Goal: Task Accomplishment & Management: Complete application form

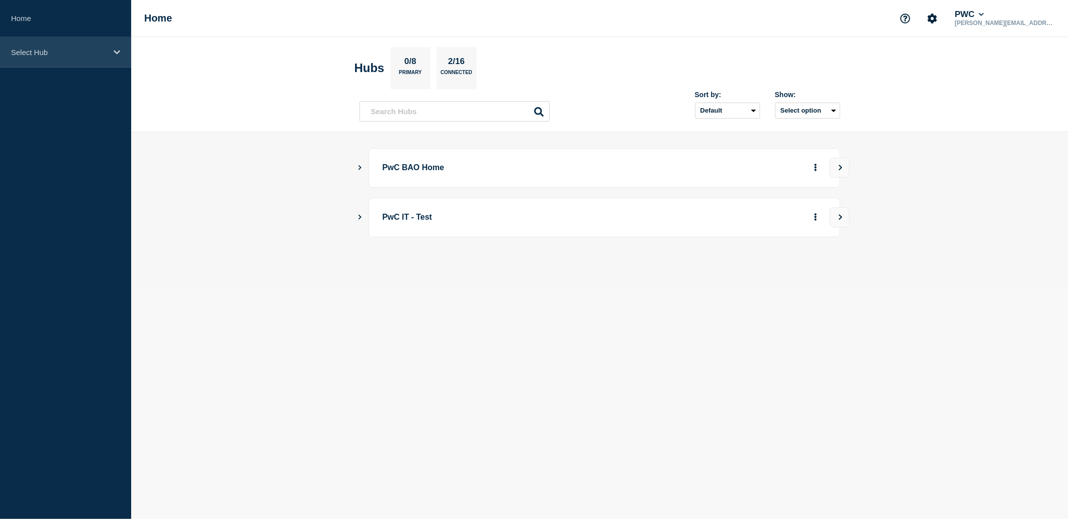
click at [113, 51] on div "Select Hub" at bounding box center [65, 52] width 131 height 31
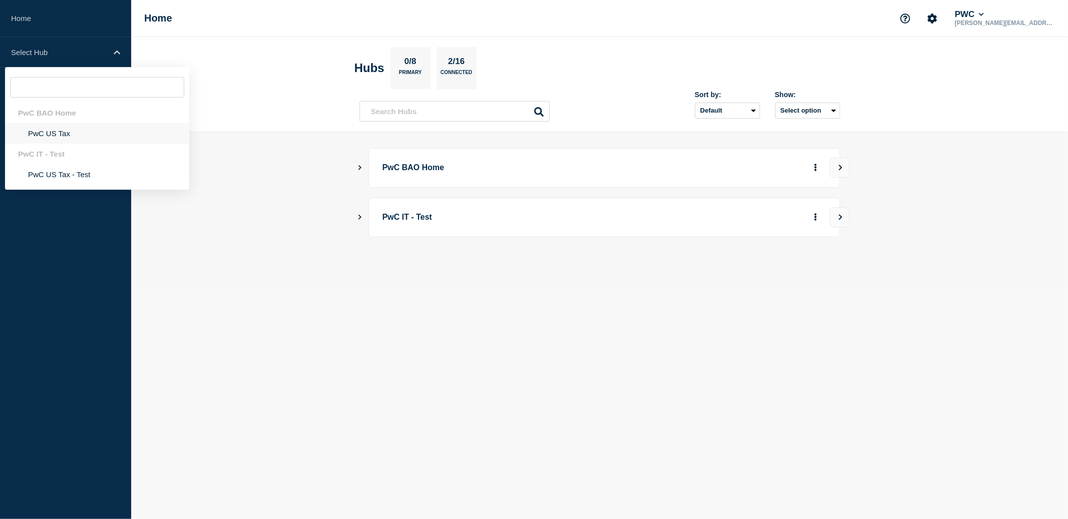
click at [57, 134] on li "PwC US Tax" at bounding box center [97, 133] width 184 height 21
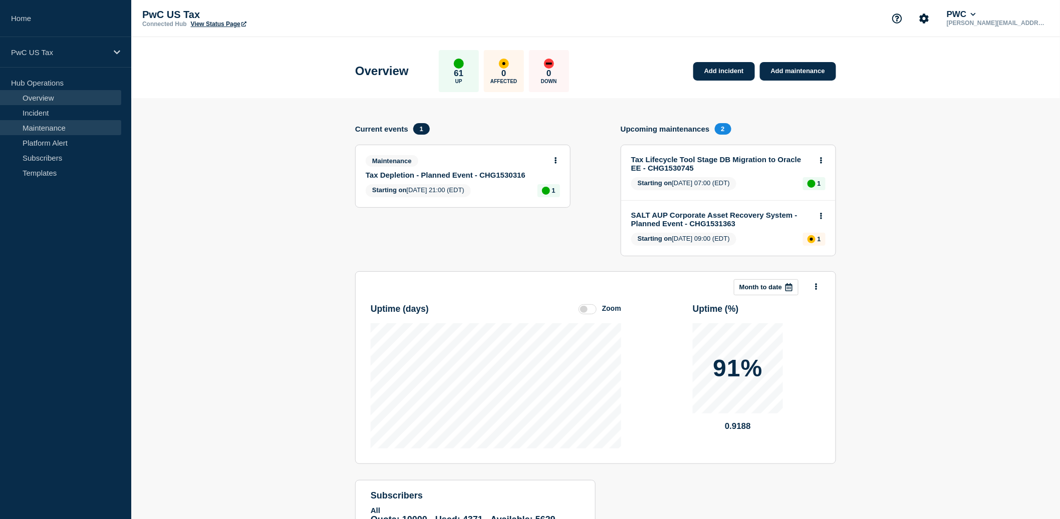
click at [32, 127] on link "Maintenance" at bounding box center [60, 127] width 121 height 15
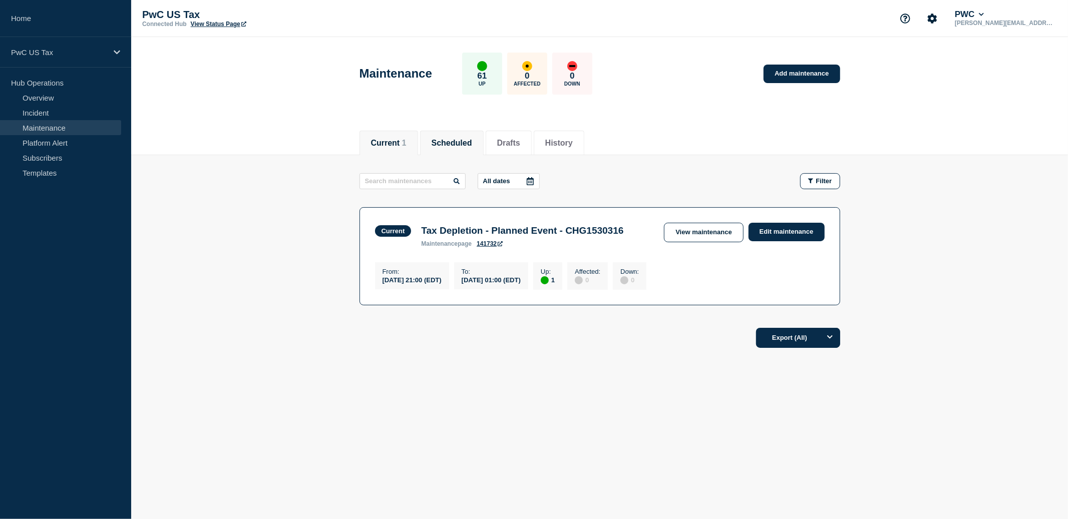
click at [451, 140] on button "Scheduled" at bounding box center [452, 143] width 41 height 9
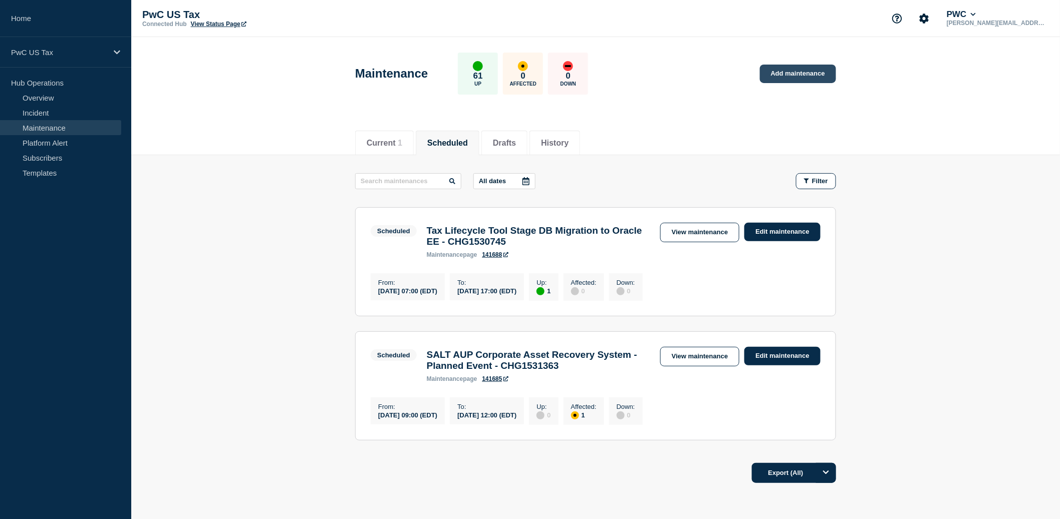
click at [798, 75] on link "Add maintenance" at bounding box center [798, 74] width 76 height 19
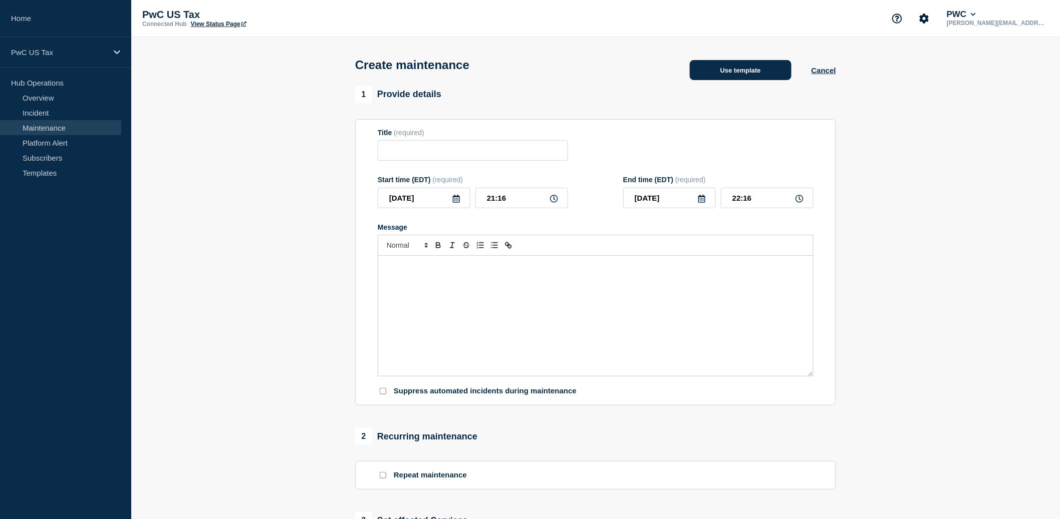
click at [727, 75] on button "Use template" at bounding box center [741, 70] width 102 height 20
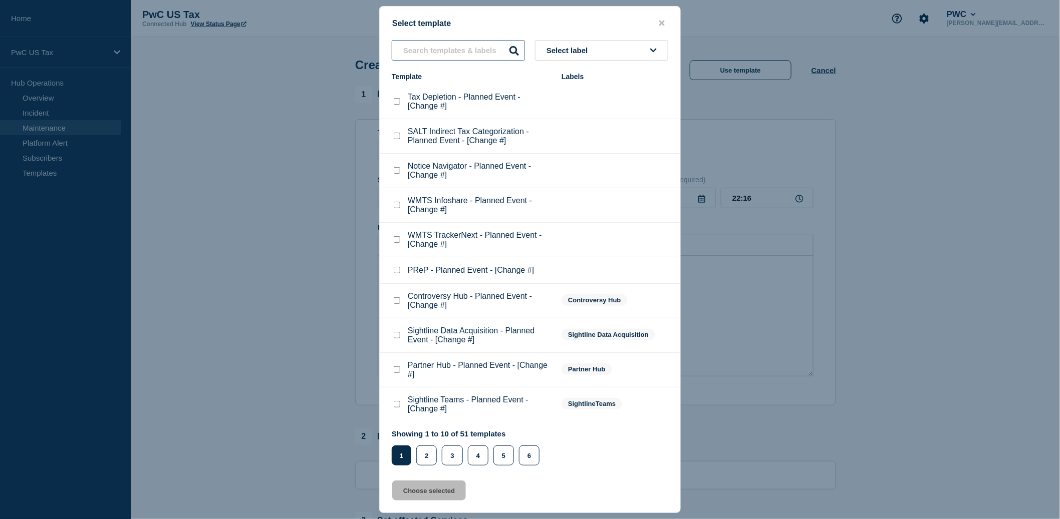
click at [475, 52] on input "text" at bounding box center [458, 50] width 133 height 21
type input "z"
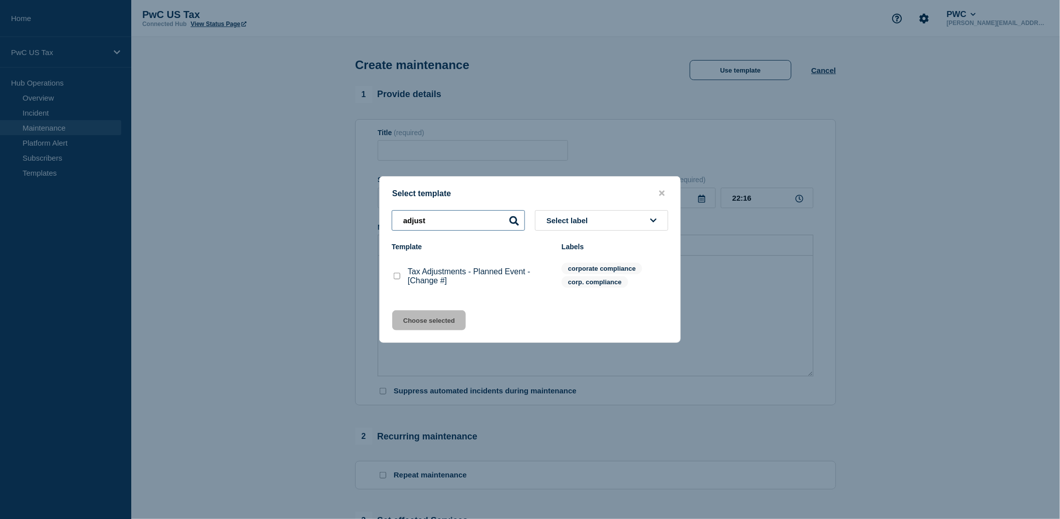
type input "adjust"
click at [399, 280] on checkbox"] "Tax Adjustments - Planned Event - [Change #] checkbox" at bounding box center [397, 276] width 7 height 7
checkbox checkbox"] "true"
click at [420, 326] on button "Choose selected" at bounding box center [429, 321] width 74 height 20
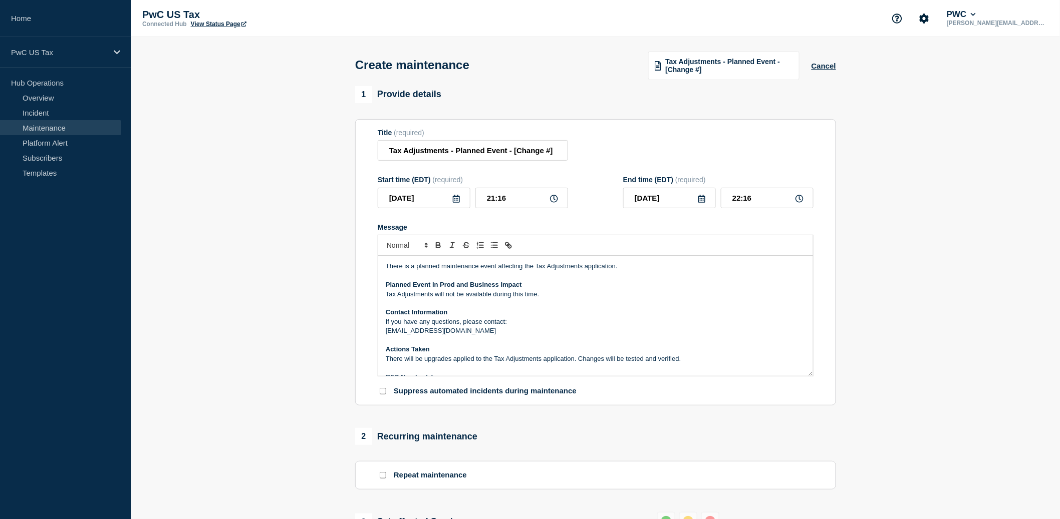
scroll to position [12, 0]
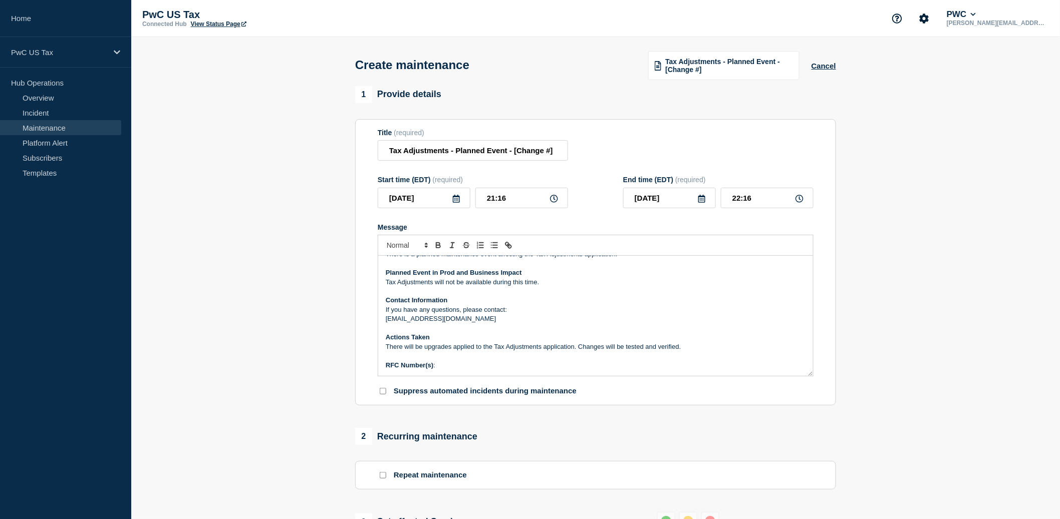
click at [420, 361] on p "Message" at bounding box center [596, 356] width 420 height 9
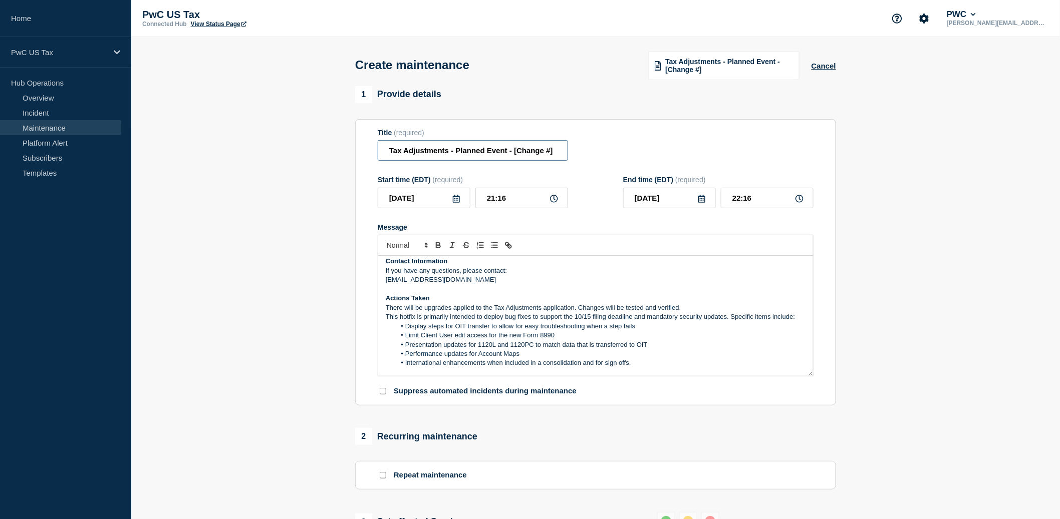
click at [514, 158] on input "Tax Adjustments - Planned Event - [Change #]" at bounding box center [473, 150] width 190 height 21
click at [547, 156] on input "Tax Adjustments - Planned Event - [Change #]" at bounding box center [473, 150] width 190 height 21
paste input "HG1531338"
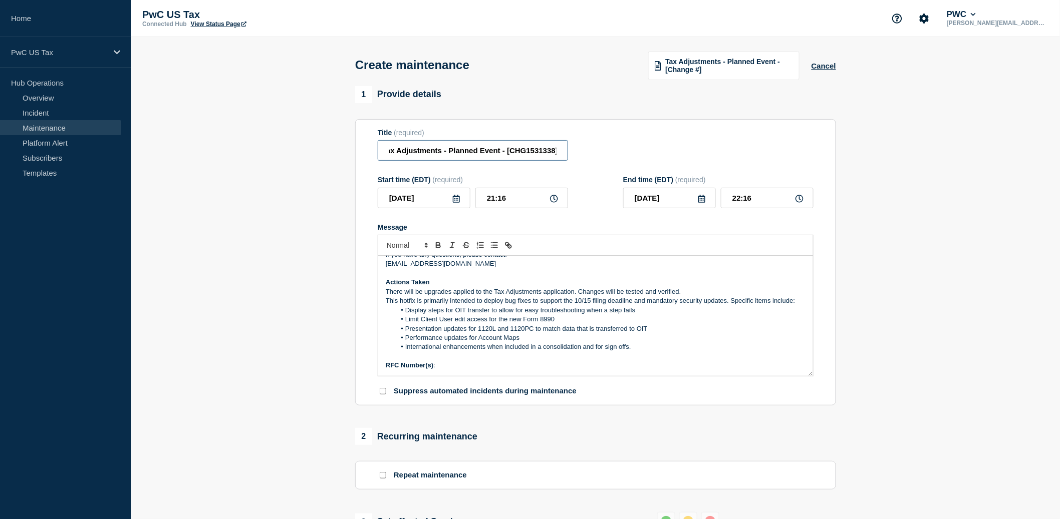
type input "Tax Adjustments - Planned Event - [CHG1531338]"
click at [445, 370] on p "RFC Number(s) :" at bounding box center [596, 365] width 420 height 9
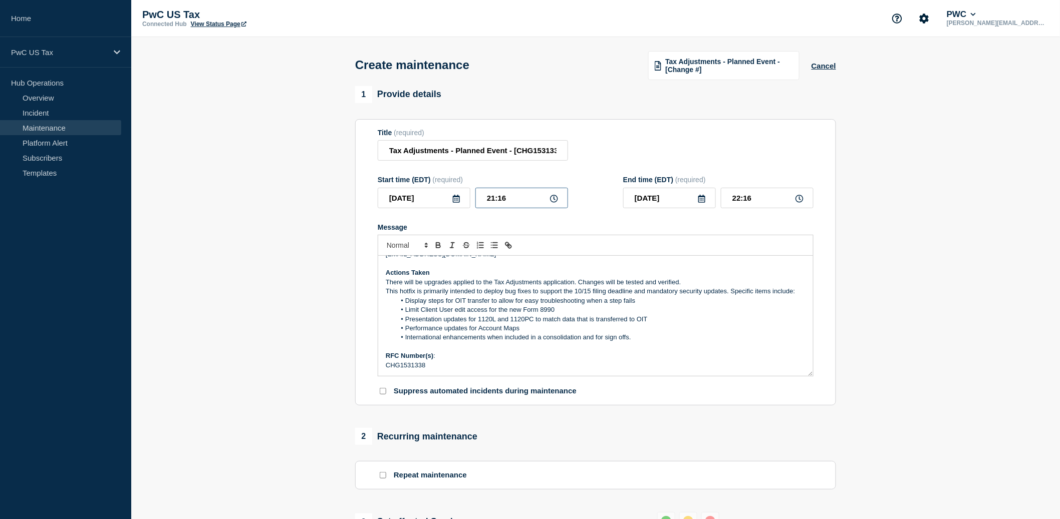
click at [505, 208] on input "21:16" at bounding box center [521, 198] width 93 height 21
click at [427, 208] on input "[DATE]" at bounding box center [424, 198] width 93 height 21
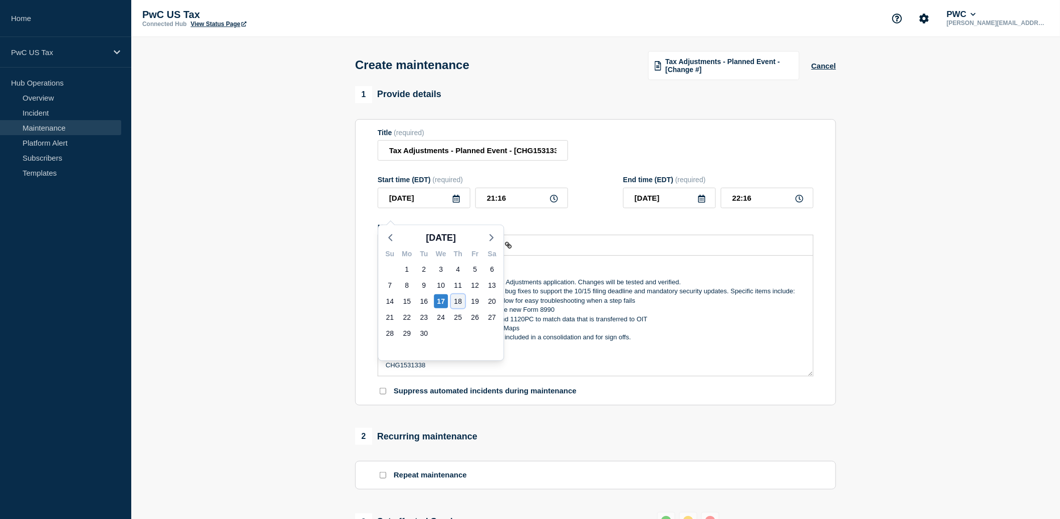
click at [456, 301] on div "18" at bounding box center [458, 302] width 14 height 14
type input "[DATE]"
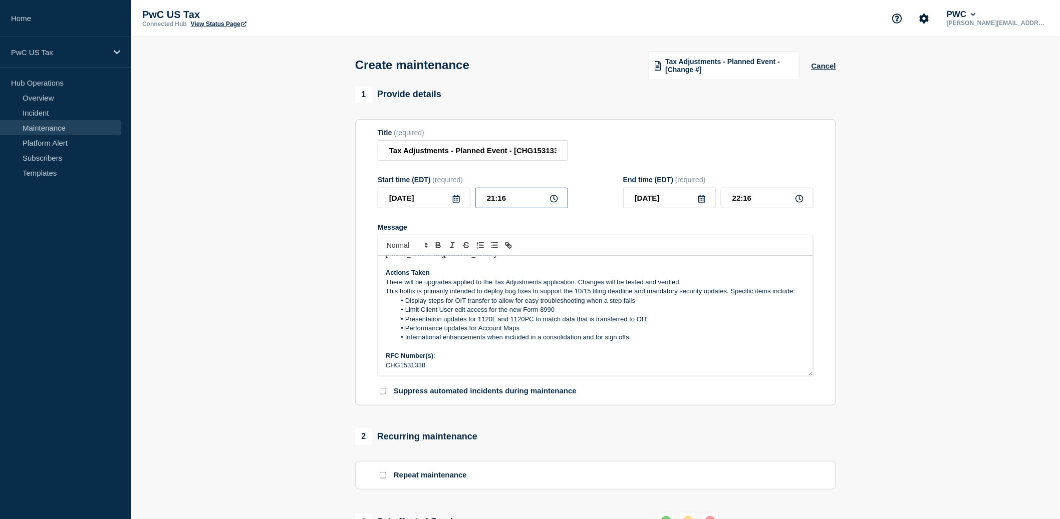
click at [507, 208] on input "21:16" at bounding box center [521, 198] width 93 height 21
type input "21:00"
type input "22:00"
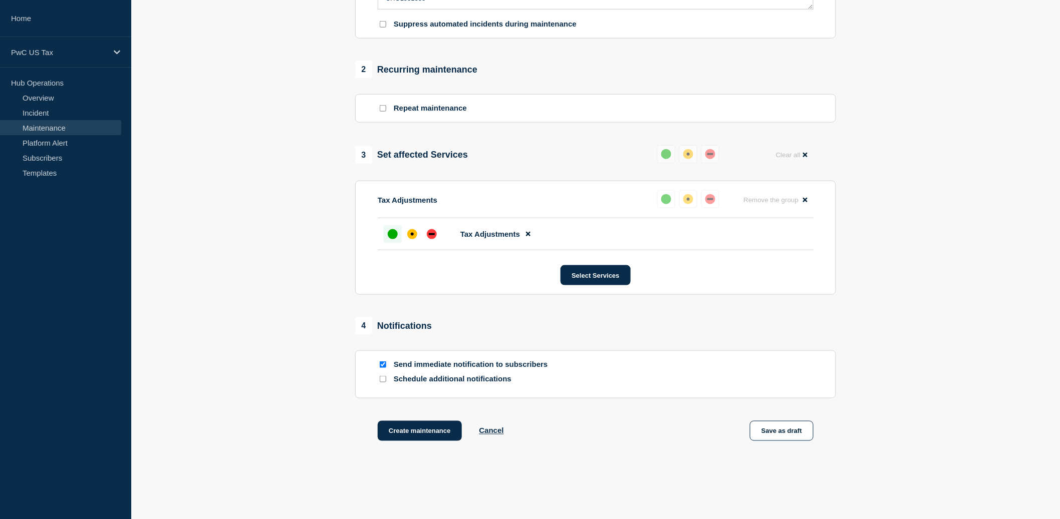
scroll to position [368, 0]
click at [415, 440] on button "Create maintenance" at bounding box center [420, 430] width 84 height 20
